Goal: Communication & Community: Ask a question

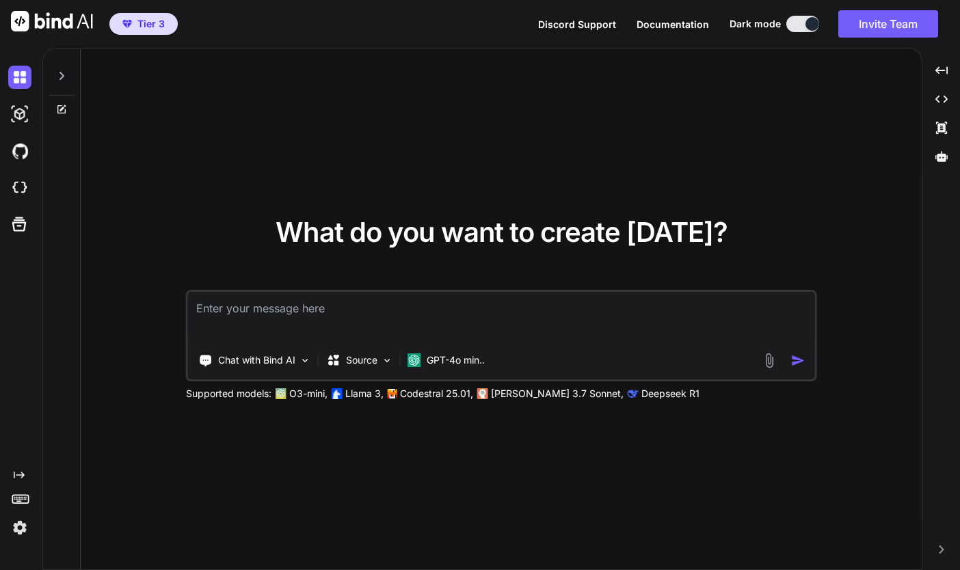
click at [63, 79] on icon at bounding box center [61, 75] width 11 height 11
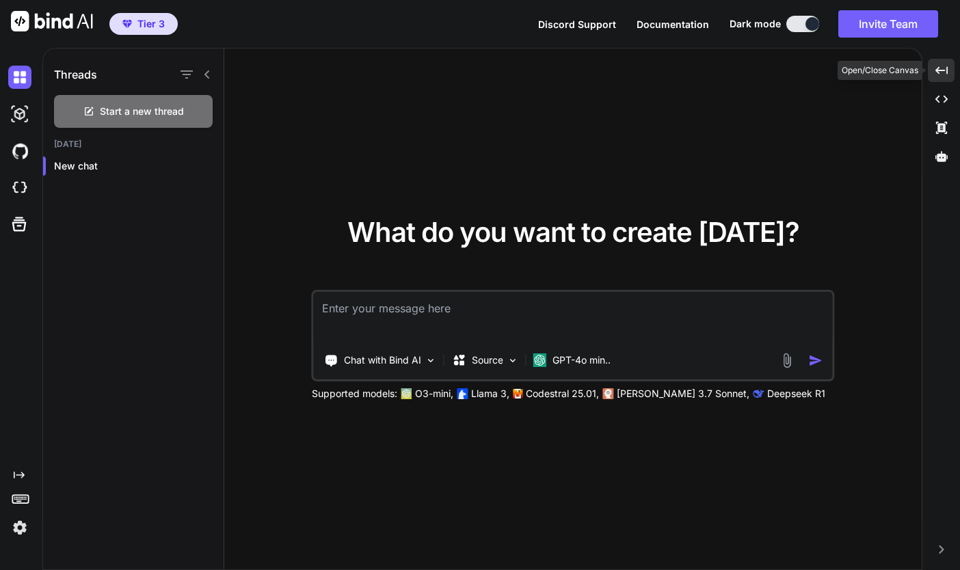
click at [940, 70] on icon at bounding box center [942, 70] width 12 height 8
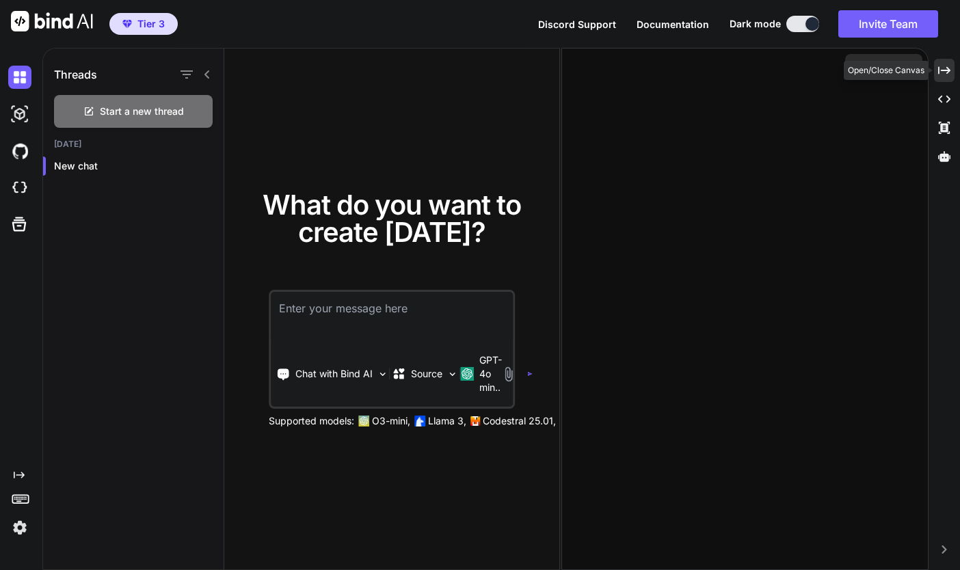
type textarea "x"
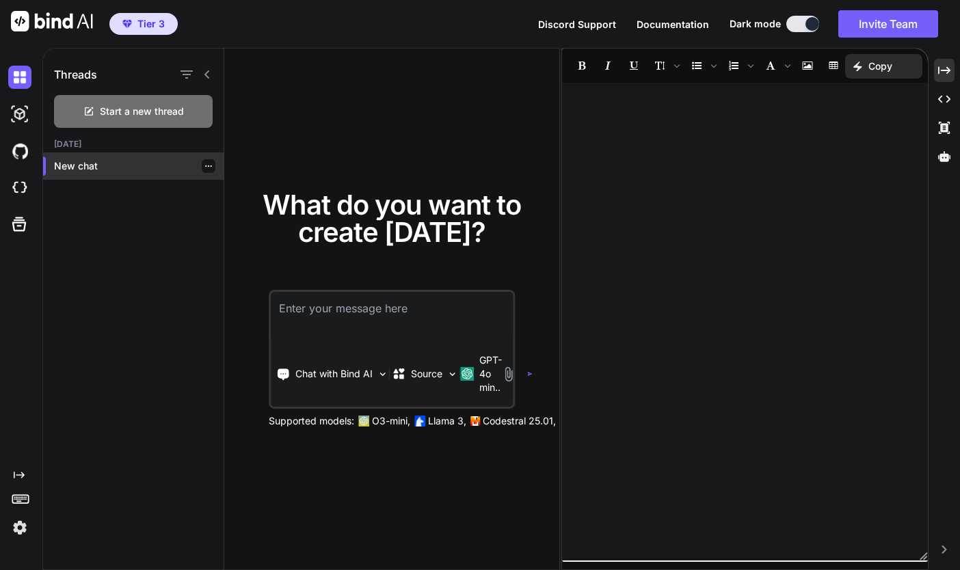
click at [148, 166] on p "New chat" at bounding box center [139, 166] width 170 height 14
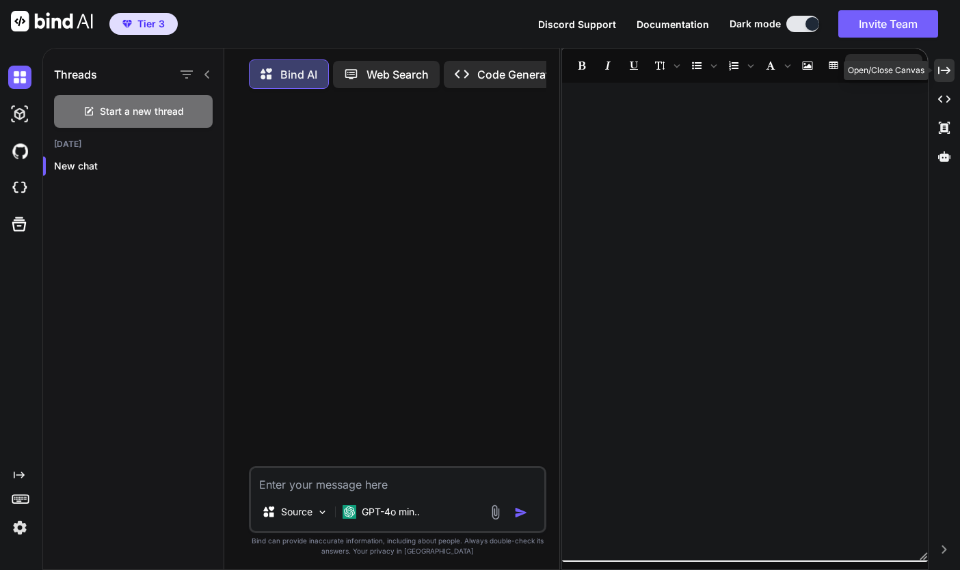
click at [943, 70] on icon "Created with Pixso." at bounding box center [944, 70] width 12 height 12
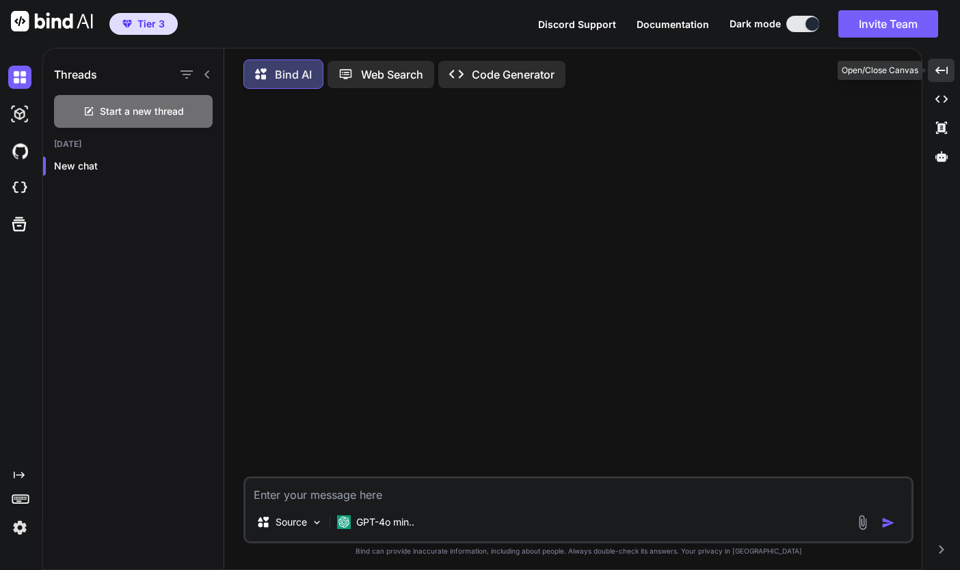
click at [943, 70] on icon "Created with Pixso." at bounding box center [942, 70] width 12 height 12
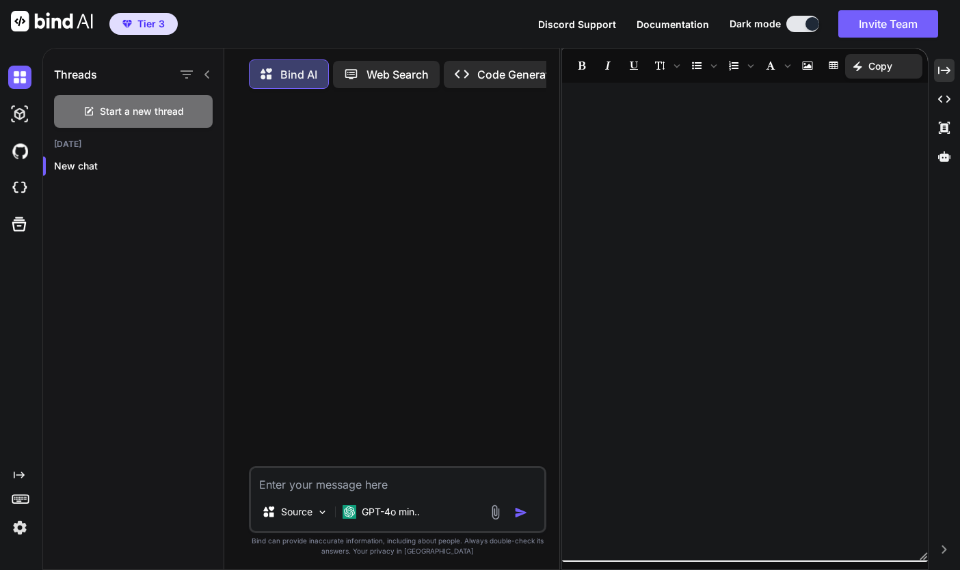
click at [16, 531] on img at bounding box center [19, 527] width 23 height 23
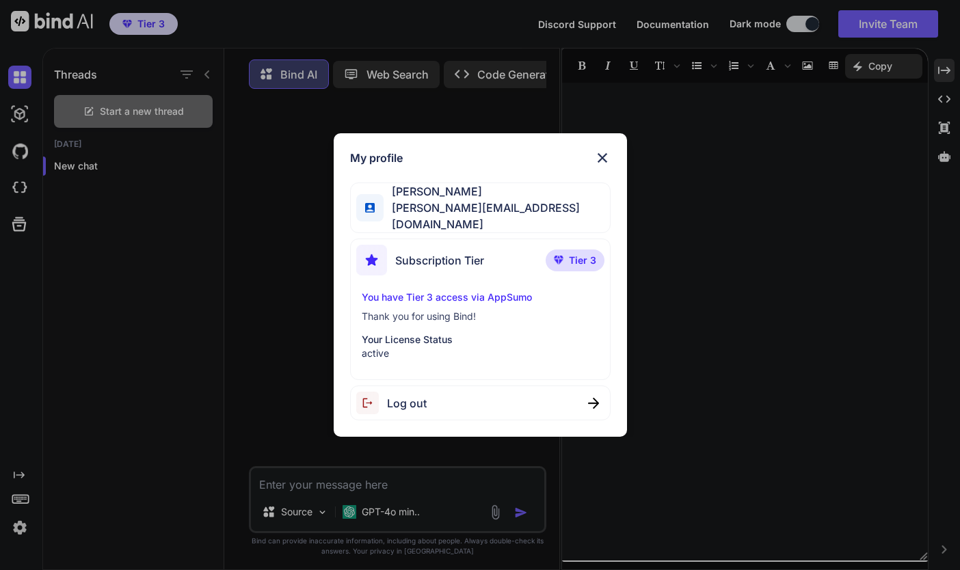
click at [143, 327] on div "My profile [PERSON_NAME] [PERSON_NAME][EMAIL_ADDRESS][DOMAIN_NAME] Subscription…" at bounding box center [480, 285] width 960 height 570
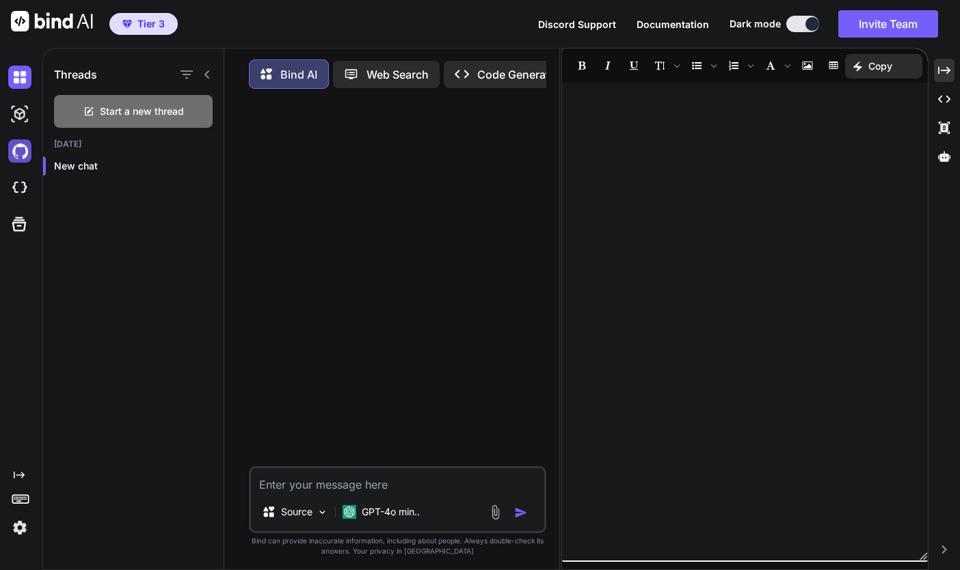
click at [18, 152] on img at bounding box center [19, 151] width 23 height 23
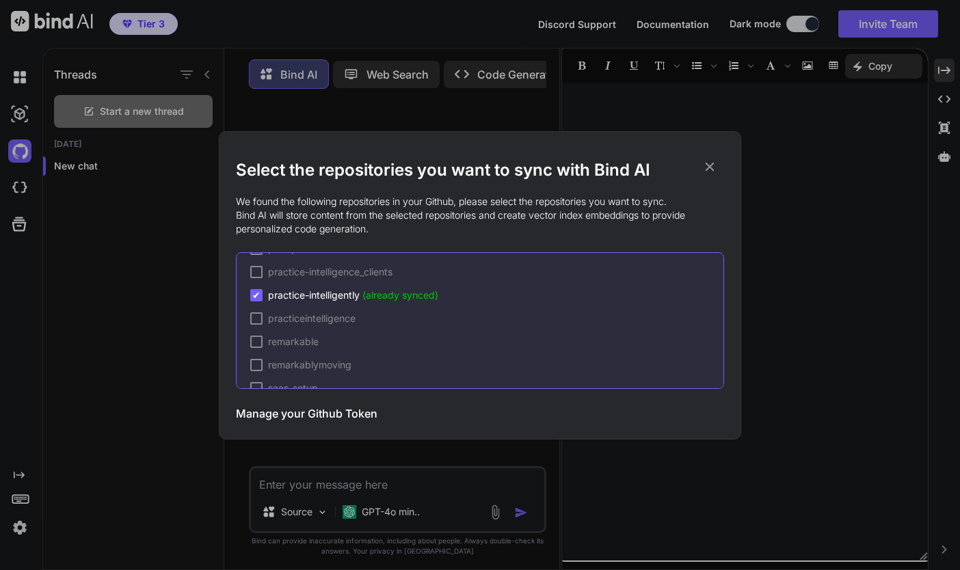
scroll to position [676, 0]
click at [713, 168] on icon at bounding box center [709, 166] width 15 height 15
